Goal: Navigation & Orientation: Find specific page/section

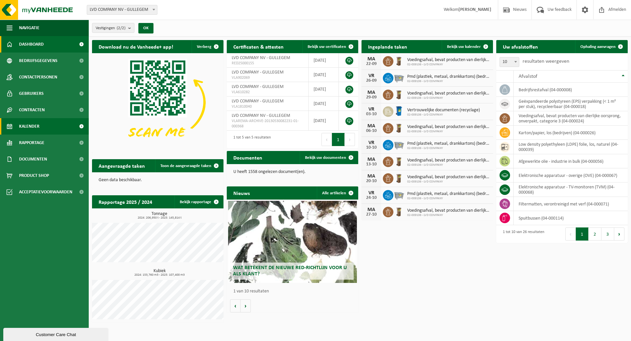
click at [41, 123] on link "Kalender" at bounding box center [44, 126] width 89 height 16
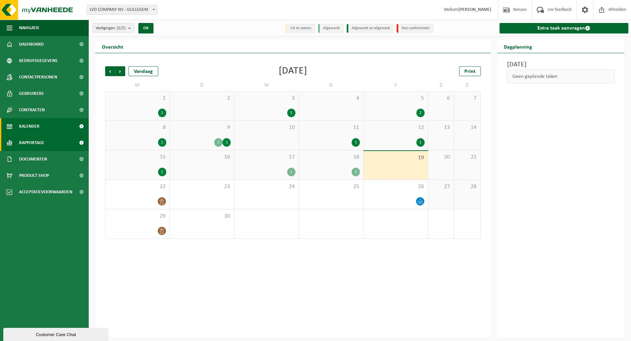
click at [27, 137] on span "Rapportage" at bounding box center [31, 143] width 25 height 16
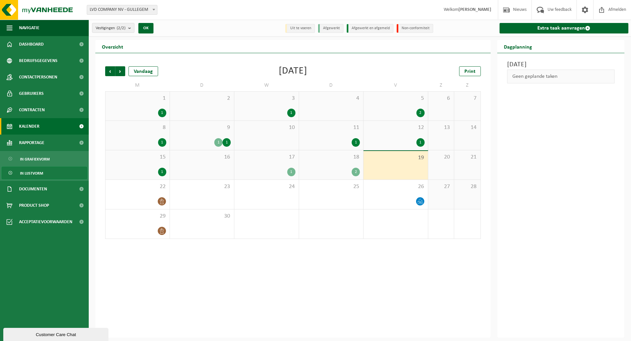
click at [31, 175] on span "In lijstvorm" at bounding box center [31, 173] width 23 height 12
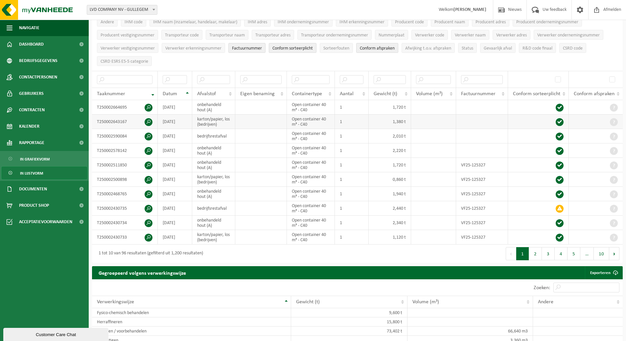
scroll to position [33, 0]
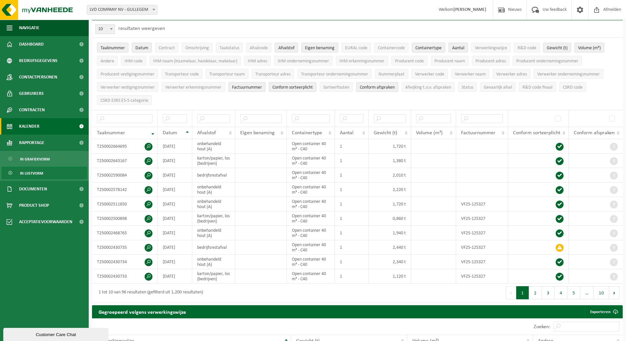
click at [51, 128] on link "Kalender" at bounding box center [44, 126] width 89 height 16
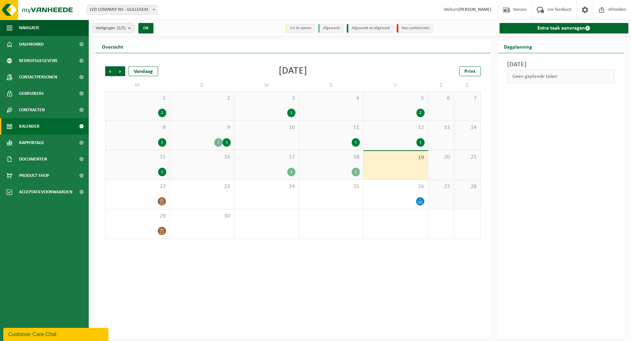
click at [142, 152] on div "15 1" at bounding box center [137, 165] width 64 height 29
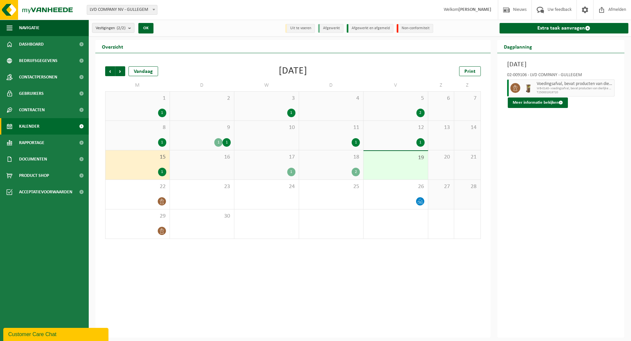
click at [201, 167] on div "16" at bounding box center [202, 165] width 64 height 29
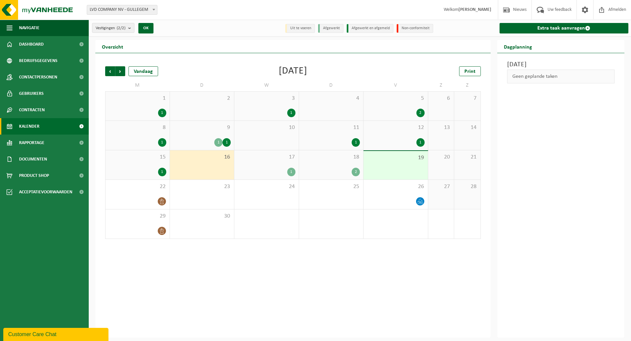
click at [285, 166] on div "17 1" at bounding box center [266, 165] width 64 height 29
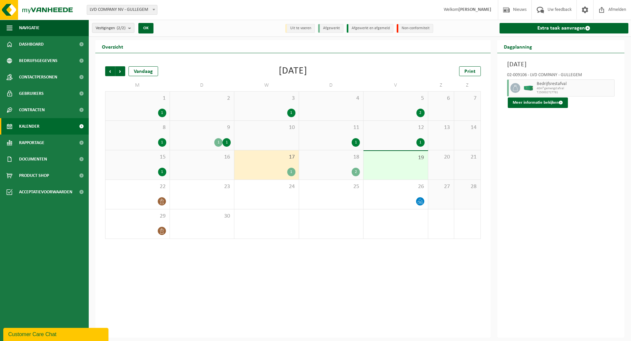
click at [317, 162] on div "18 2" at bounding box center [331, 165] width 64 height 29
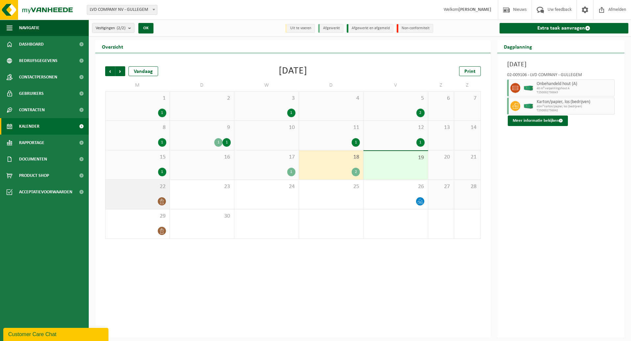
click at [153, 187] on span "22" at bounding box center [138, 186] width 58 height 7
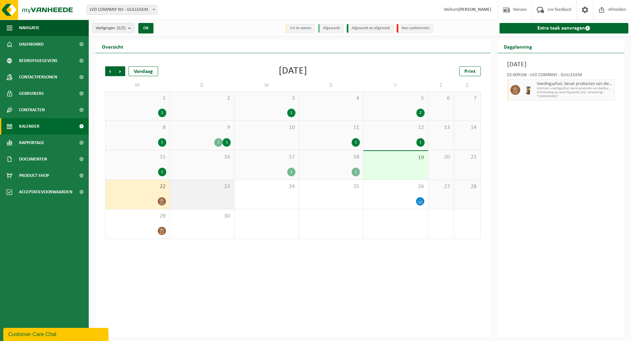
click at [199, 189] on span "23" at bounding box center [202, 186] width 58 height 7
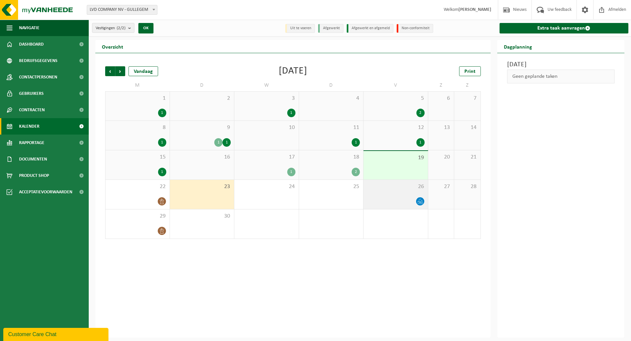
click at [393, 190] on span "26" at bounding box center [396, 186] width 58 height 7
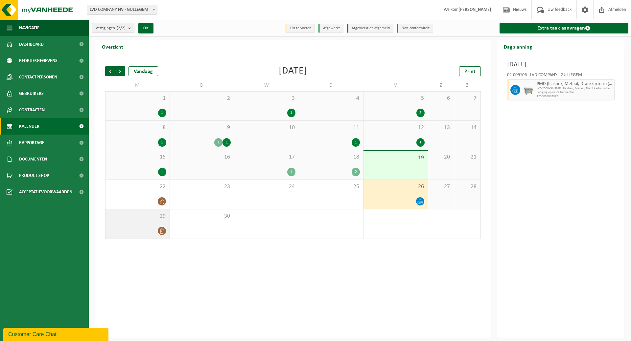
drag, startPoint x: 139, startPoint y: 224, endPoint x: 139, endPoint y: 221, distance: 3.4
click at [139, 223] on div "29" at bounding box center [137, 224] width 64 height 29
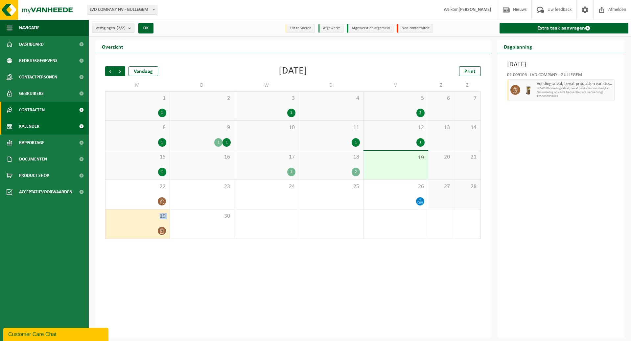
click at [46, 108] on link "Contracten" at bounding box center [44, 110] width 89 height 16
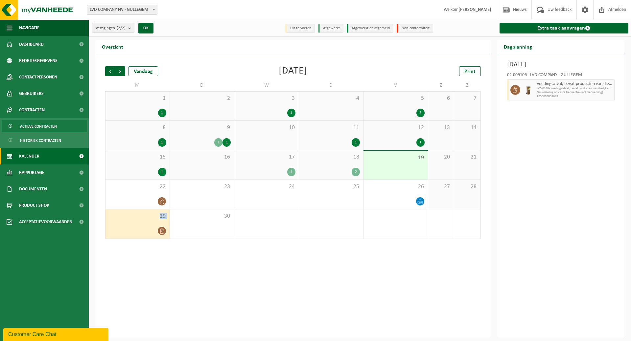
click at [35, 124] on span "Actieve contracten" at bounding box center [38, 126] width 37 height 12
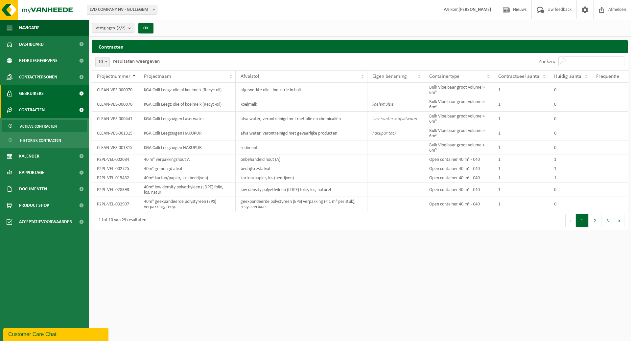
click at [44, 92] on link "Gebruikers" at bounding box center [44, 93] width 89 height 16
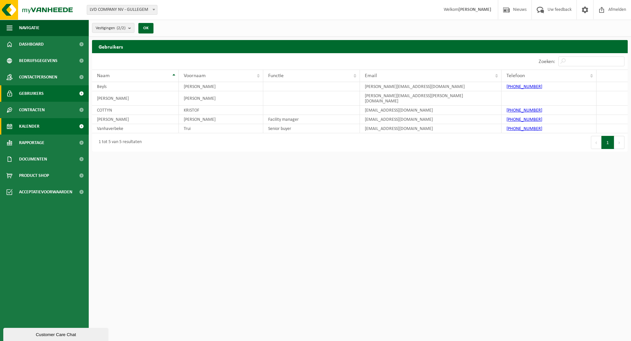
click at [43, 129] on link "Kalender" at bounding box center [44, 126] width 89 height 16
